Goal: Information Seeking & Learning: Check status

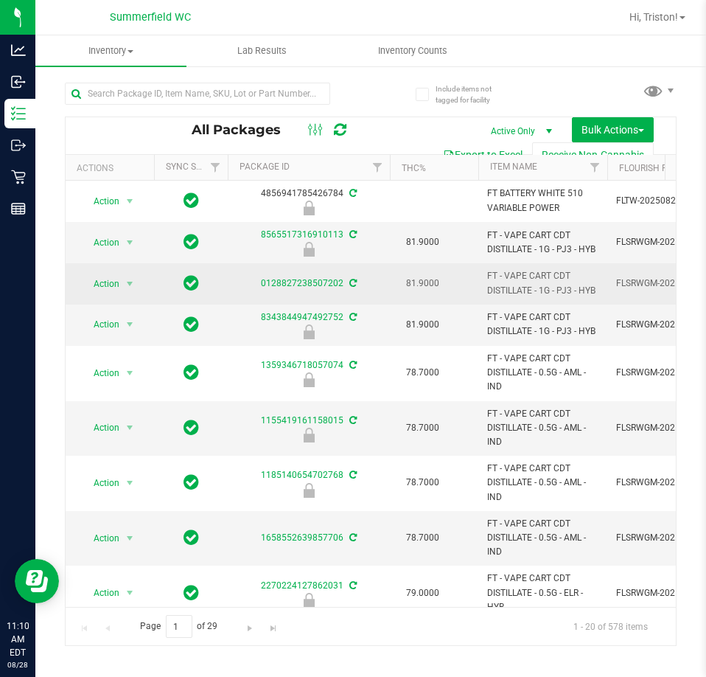
click at [431, 278] on span "81.9000" at bounding box center [423, 283] width 48 height 21
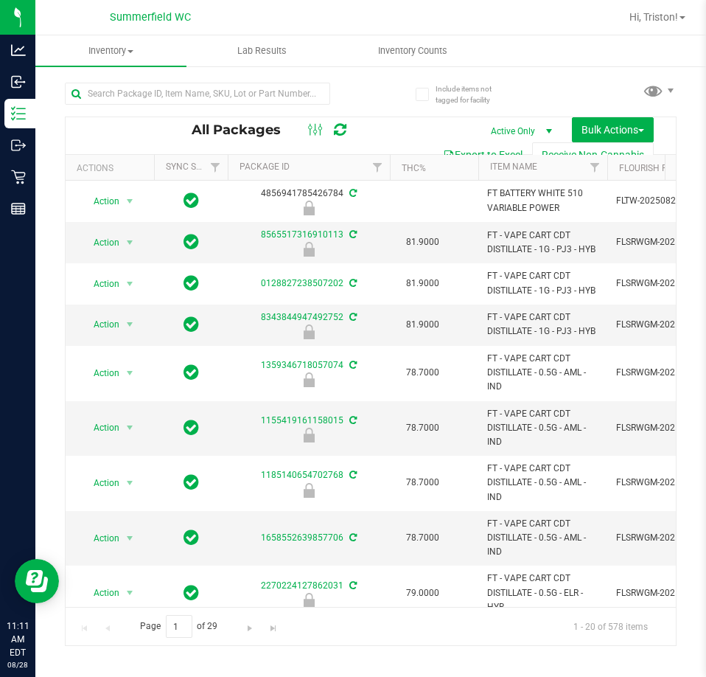
click at [388, 145] on div "Export to Excel Receive Non-Cannabis" at bounding box center [371, 154] width 588 height 25
click at [386, 128] on div "All Packages Active Only Active Only Lab Samples Locked All External Internal B…" at bounding box center [371, 135] width 611 height 37
click at [386, 117] on div "All Packages Active Only Active Only Lab Samples Locked All External Internal B…" at bounding box center [371, 135] width 611 height 37
click at [392, 114] on div "All Packages Active Only Active Only Lab Samples Locked All External Internal B…" at bounding box center [371, 357] width 612 height 577
click at [392, 113] on div "All Packages Active Only Active Only Lab Samples Locked All External Internal B…" at bounding box center [371, 357] width 612 height 577
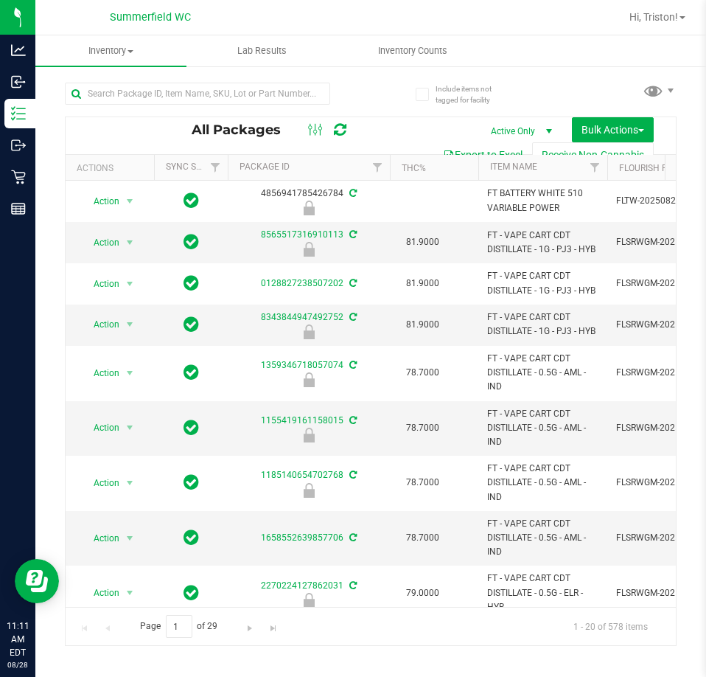
click at [389, 104] on div "All Packages Active Only Active Only Lab Samples Locked All External Internal B…" at bounding box center [371, 357] width 612 height 577
click at [399, 117] on div "All Packages Active Only Active Only Lab Samples Locked All External Internal B…" at bounding box center [371, 135] width 611 height 37
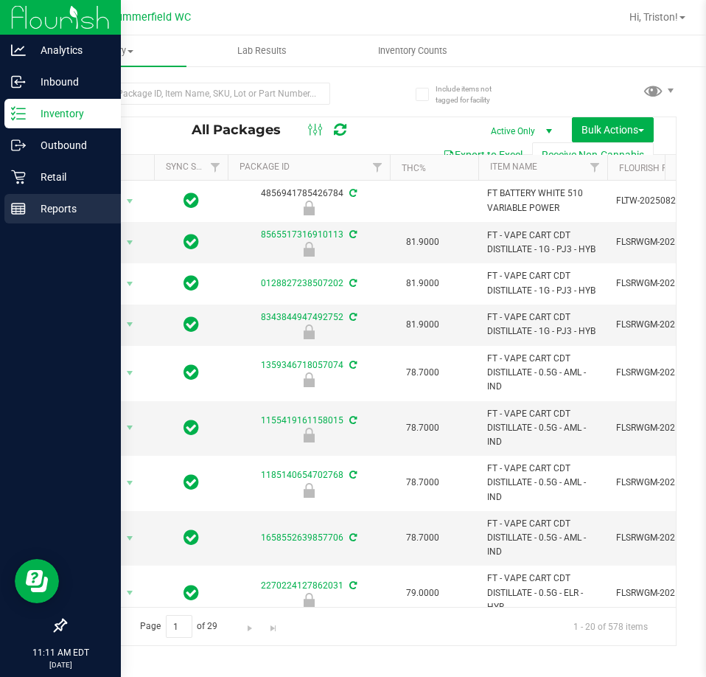
click at [26, 213] on p "Reports" at bounding box center [70, 209] width 88 height 18
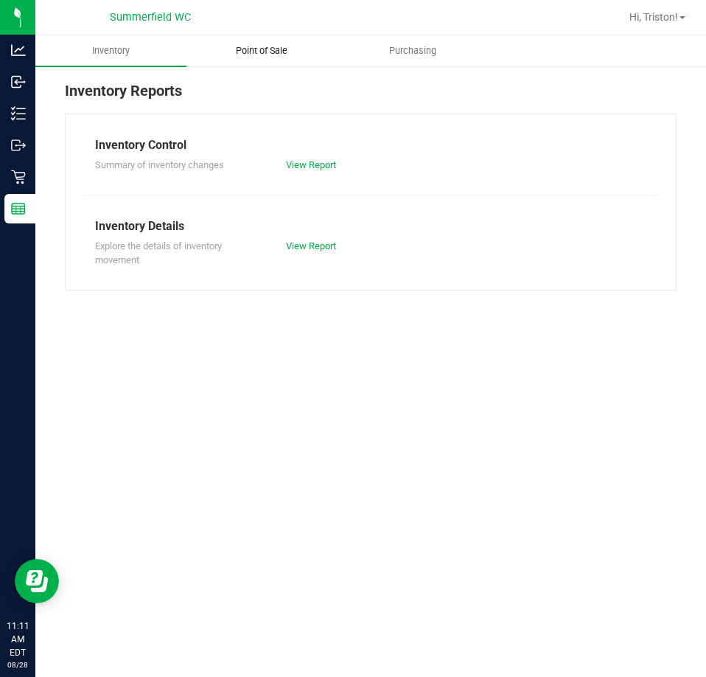
click at [277, 52] on span "Point of Sale" at bounding box center [261, 50] width 91 height 13
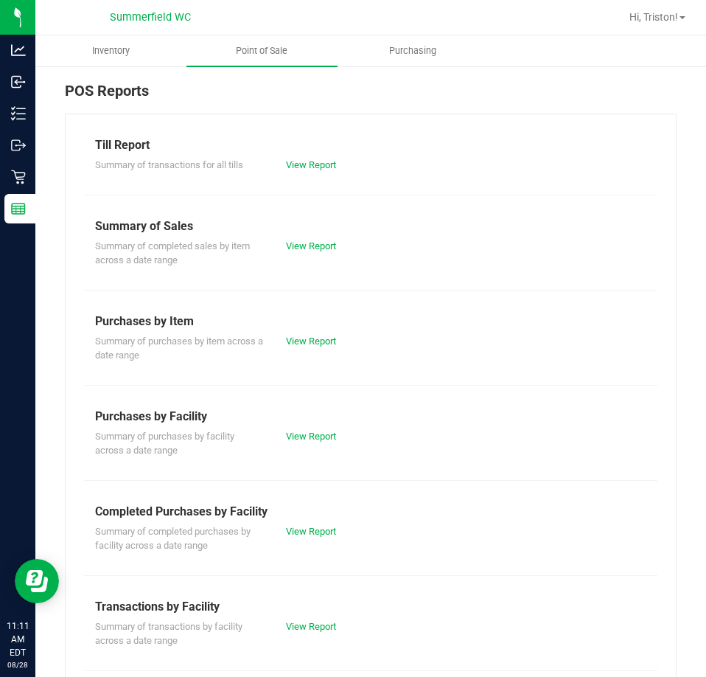
click at [307, 234] on div "Summary of Sales" at bounding box center [371, 227] width 552 height 18
click at [307, 249] on link "View Report" at bounding box center [311, 245] width 50 height 11
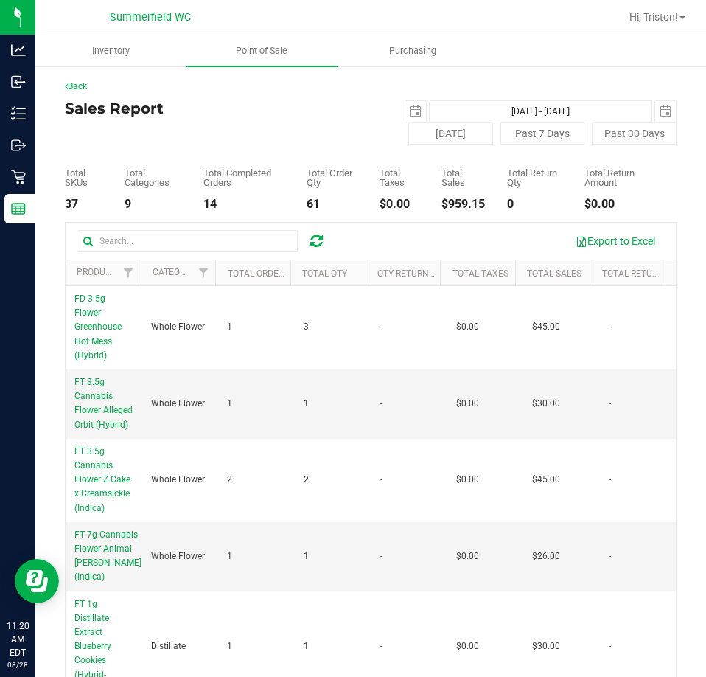
click at [318, 243] on icon at bounding box center [316, 241] width 13 height 15
click at [434, 139] on button "[DATE]" at bounding box center [451, 133] width 85 height 22
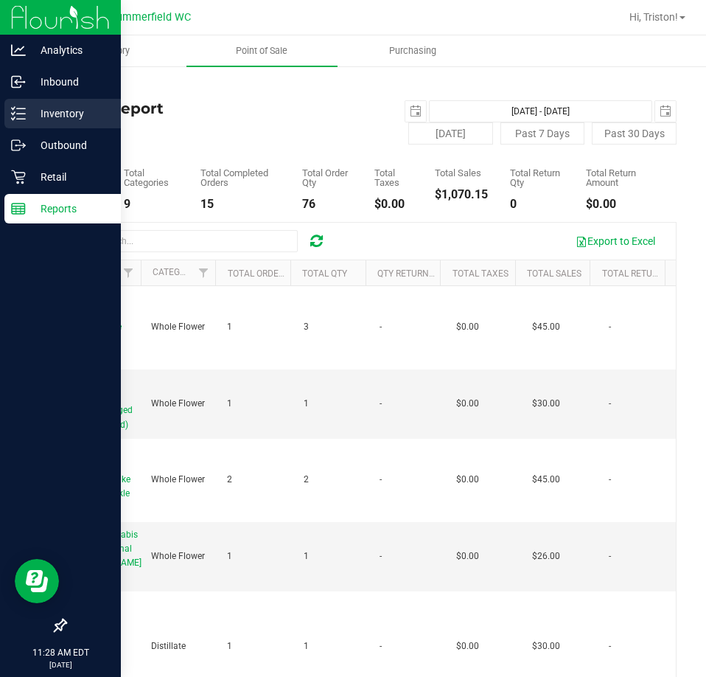
click at [29, 114] on p "Inventory" at bounding box center [70, 114] width 88 height 18
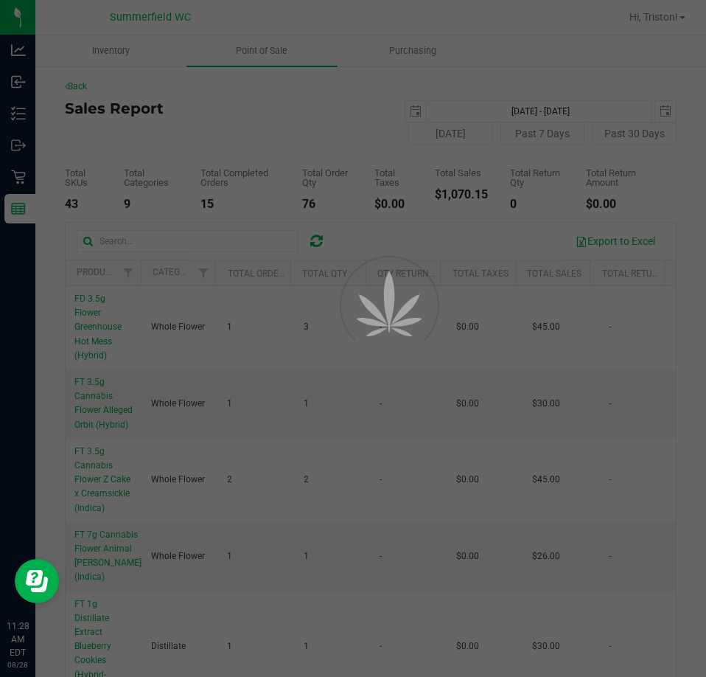
click at [305, 175] on div at bounding box center [353, 338] width 706 height 677
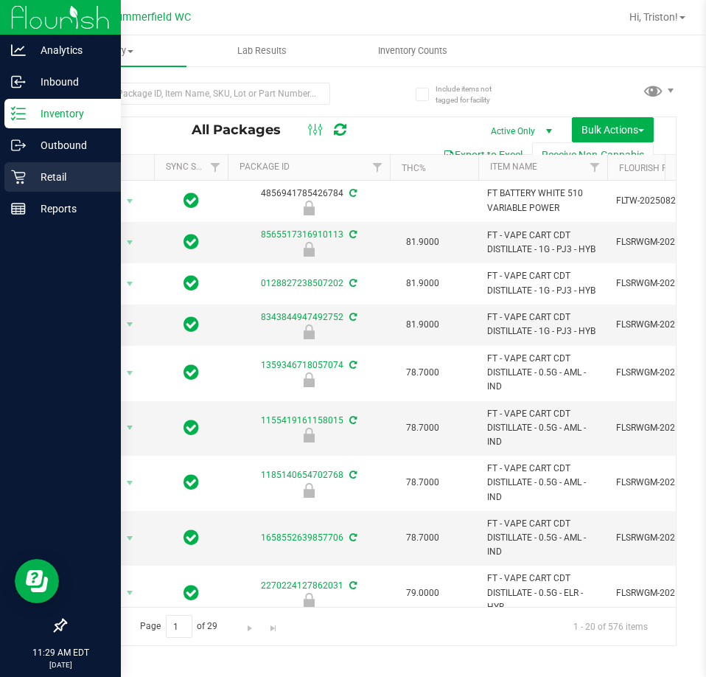
click at [38, 187] on div "Retail" at bounding box center [62, 176] width 117 height 29
